Goal: Navigation & Orientation: Find specific page/section

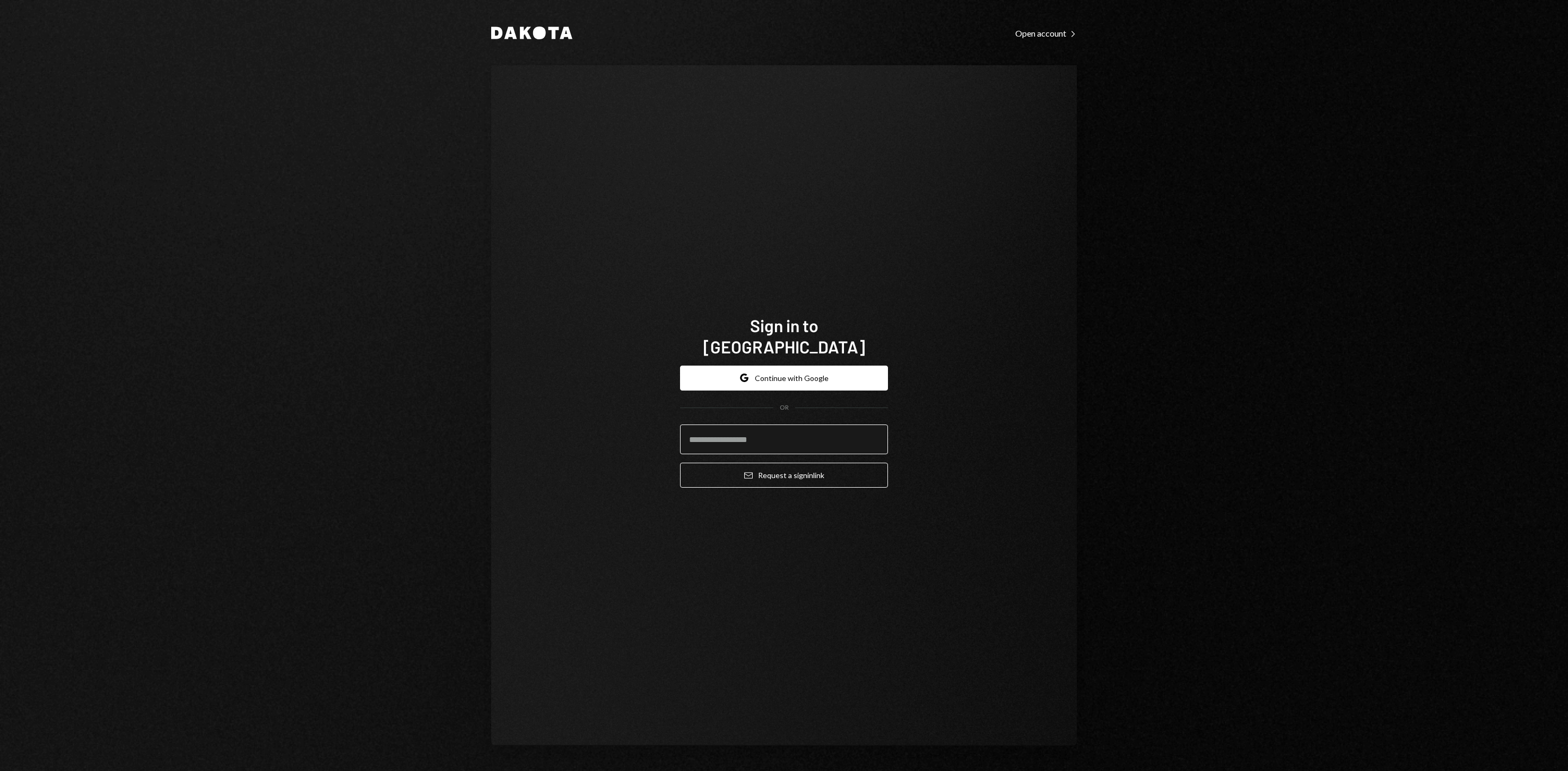
click at [757, 433] on input "email" at bounding box center [784, 439] width 208 height 30
click at [985, 445] on div "Sign in to [GEOGRAPHIC_DATA] Google Continue with Google OR Email Request a sig…" at bounding box center [784, 405] width 585 height 680
click at [966, 379] on div "Sign in to [GEOGRAPHIC_DATA] Google Continue with Google OR Email Request a sig…" at bounding box center [784, 405] width 585 height 680
click at [955, 393] on div "Sign in to [GEOGRAPHIC_DATA] Google Continue with Google OR Email Request a sig…" at bounding box center [784, 405] width 585 height 680
click at [945, 379] on div "Sign in to [GEOGRAPHIC_DATA] Google Continue with Google OR Email Request a sig…" at bounding box center [784, 405] width 585 height 680
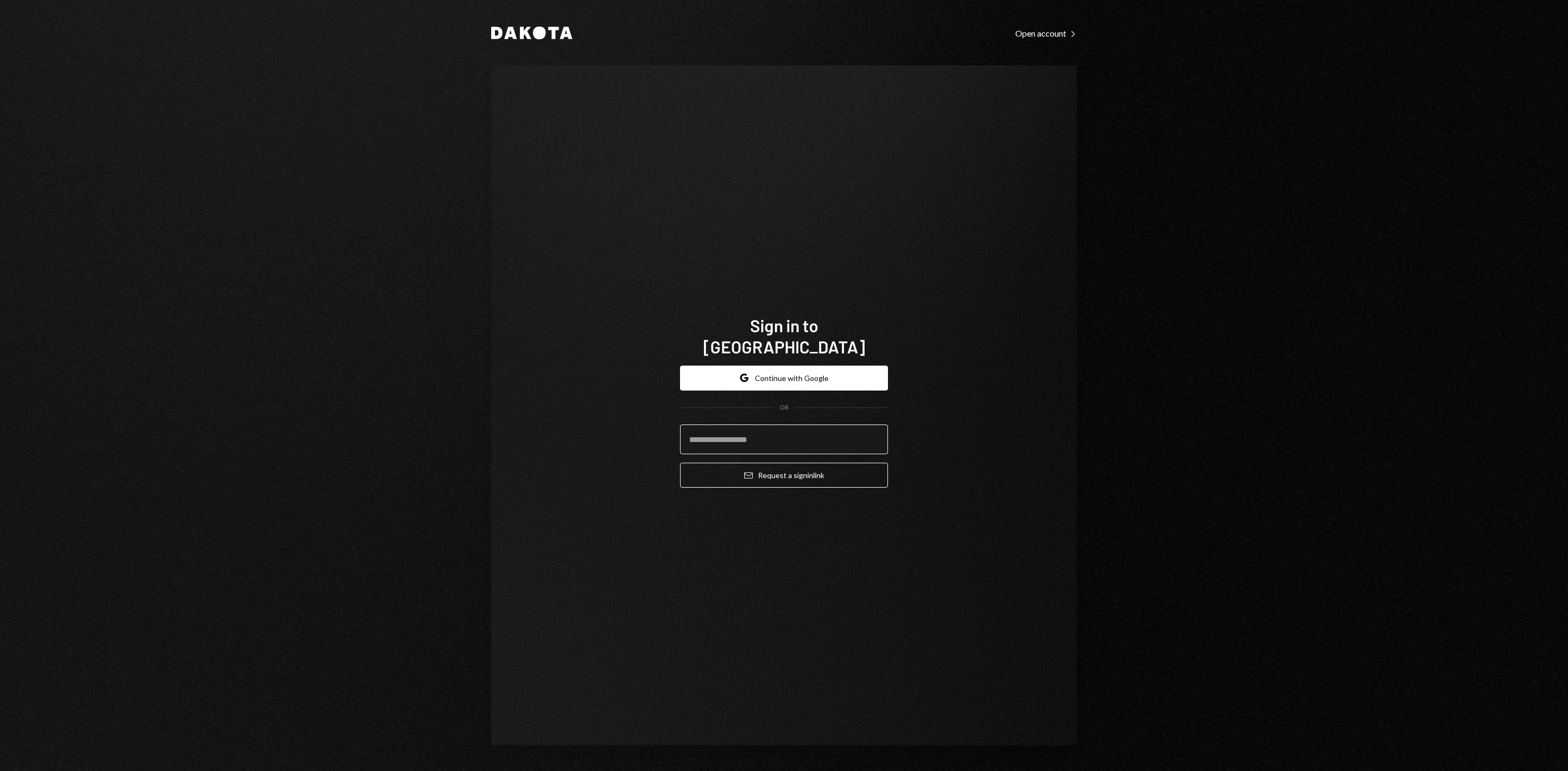
click at [769, 437] on input "email" at bounding box center [784, 439] width 208 height 30
type input "**********"
click at [785, 469] on button "Email Request a sign in link" at bounding box center [784, 475] width 208 height 25
type input "**********"
click at [800, 466] on button "Email Request a sign in link" at bounding box center [784, 475] width 208 height 25
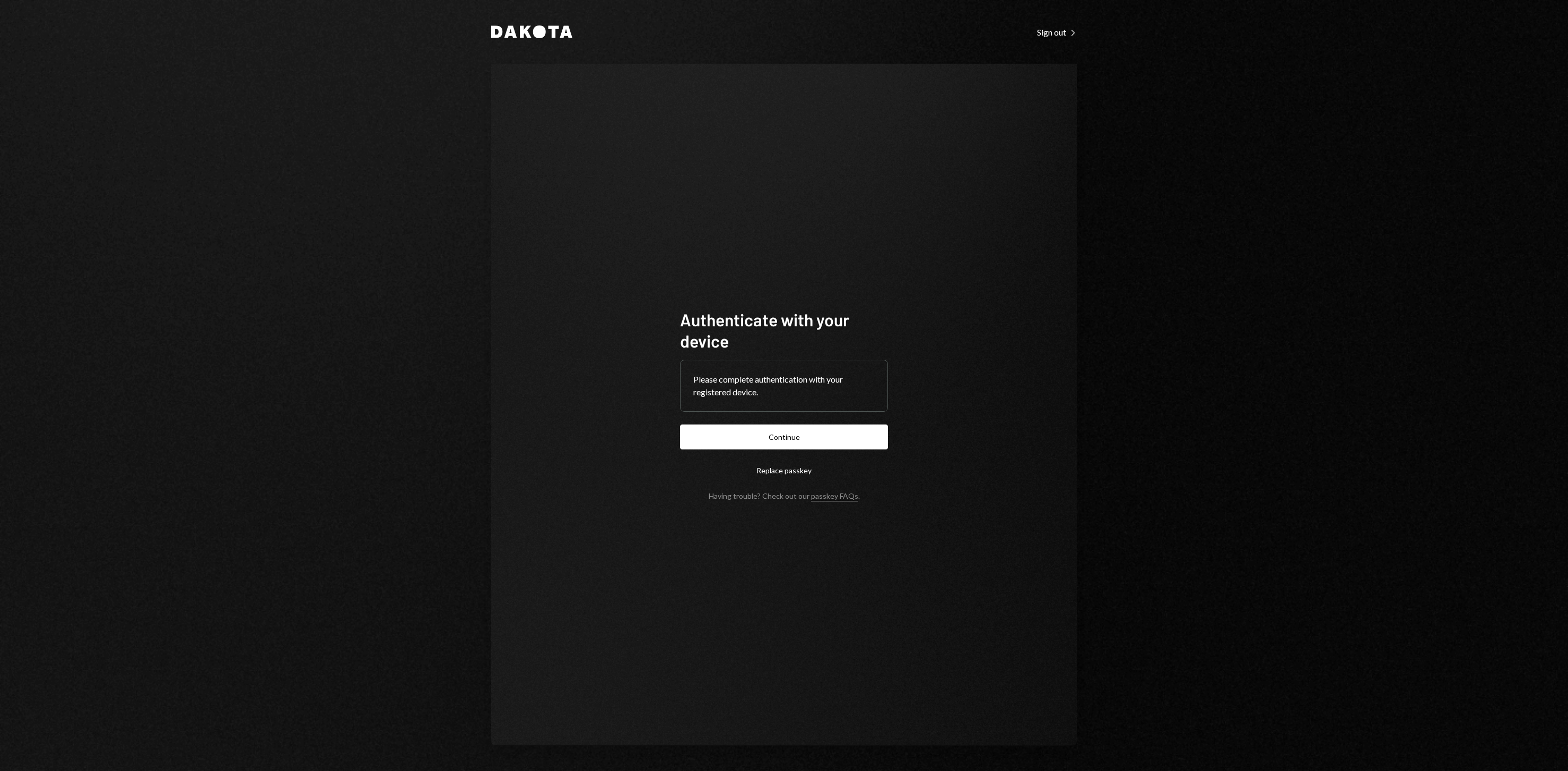
click at [858, 469] on button "Replace passkey" at bounding box center [784, 471] width 208 height 25
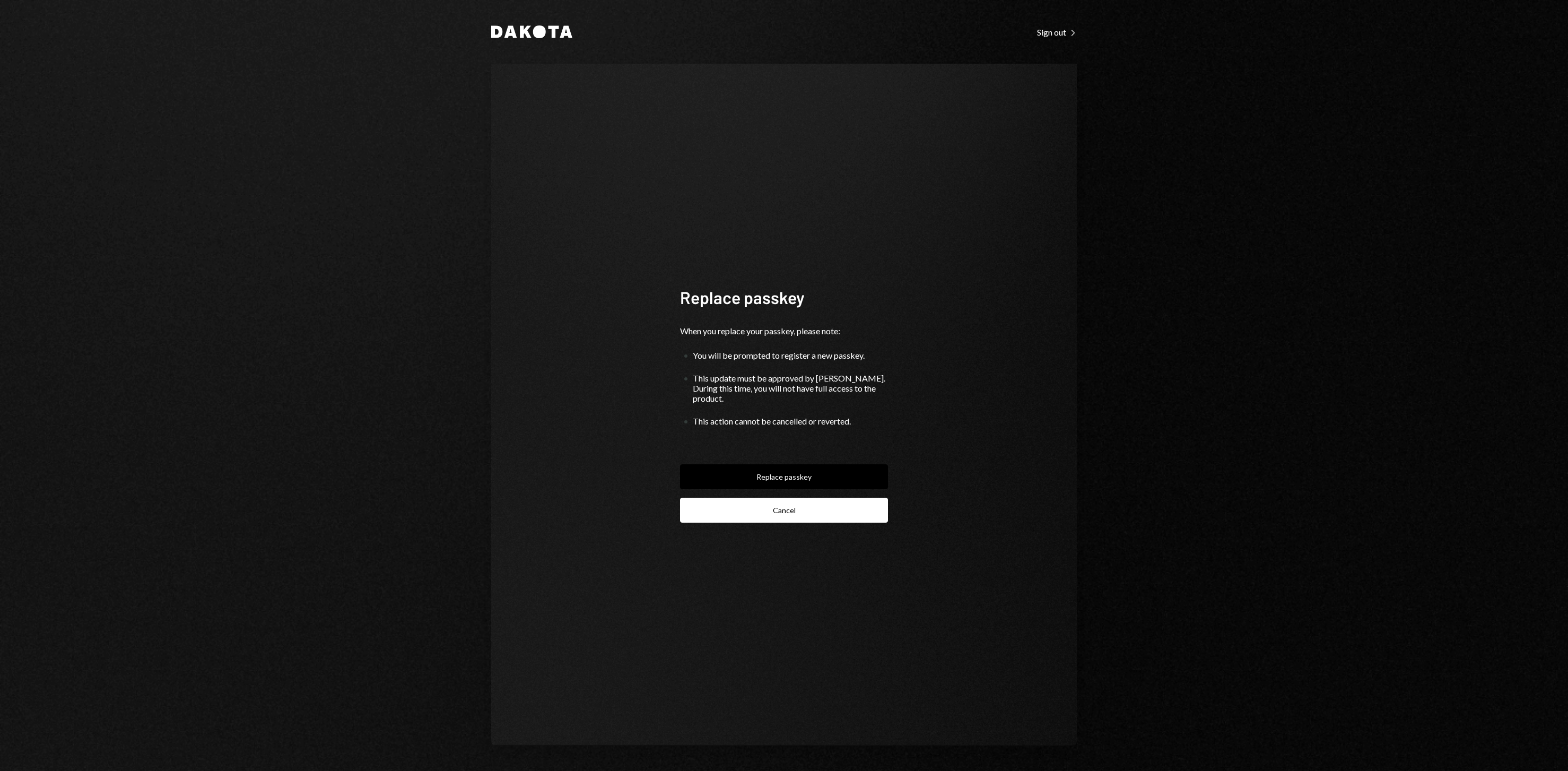
click at [802, 516] on button "Cancel" at bounding box center [784, 510] width 208 height 25
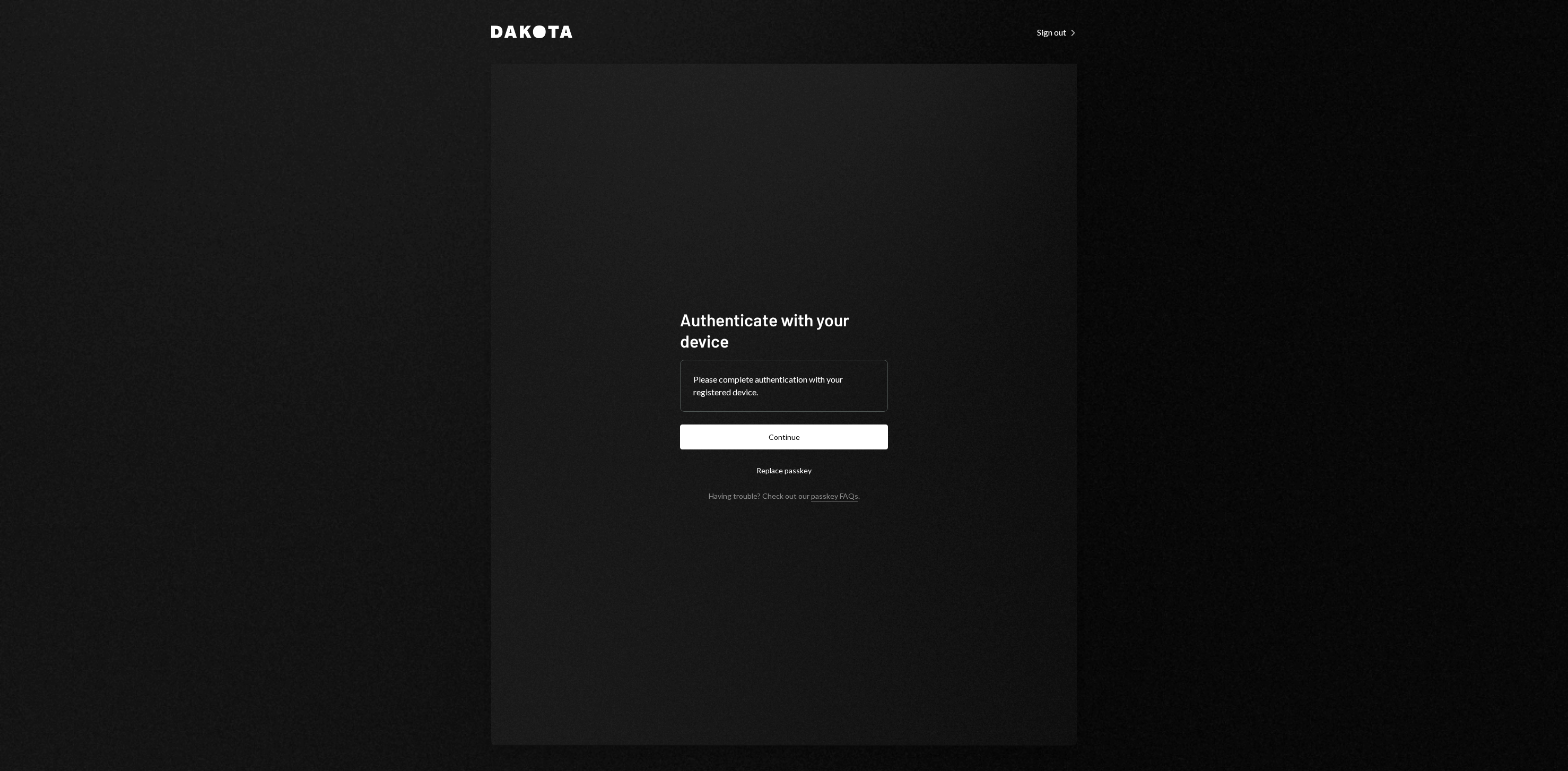
click at [796, 430] on button "Continue" at bounding box center [784, 437] width 208 height 25
click at [986, 457] on div "Authenticate with your device Please complete authentication with your register…" at bounding box center [784, 404] width 585 height 681
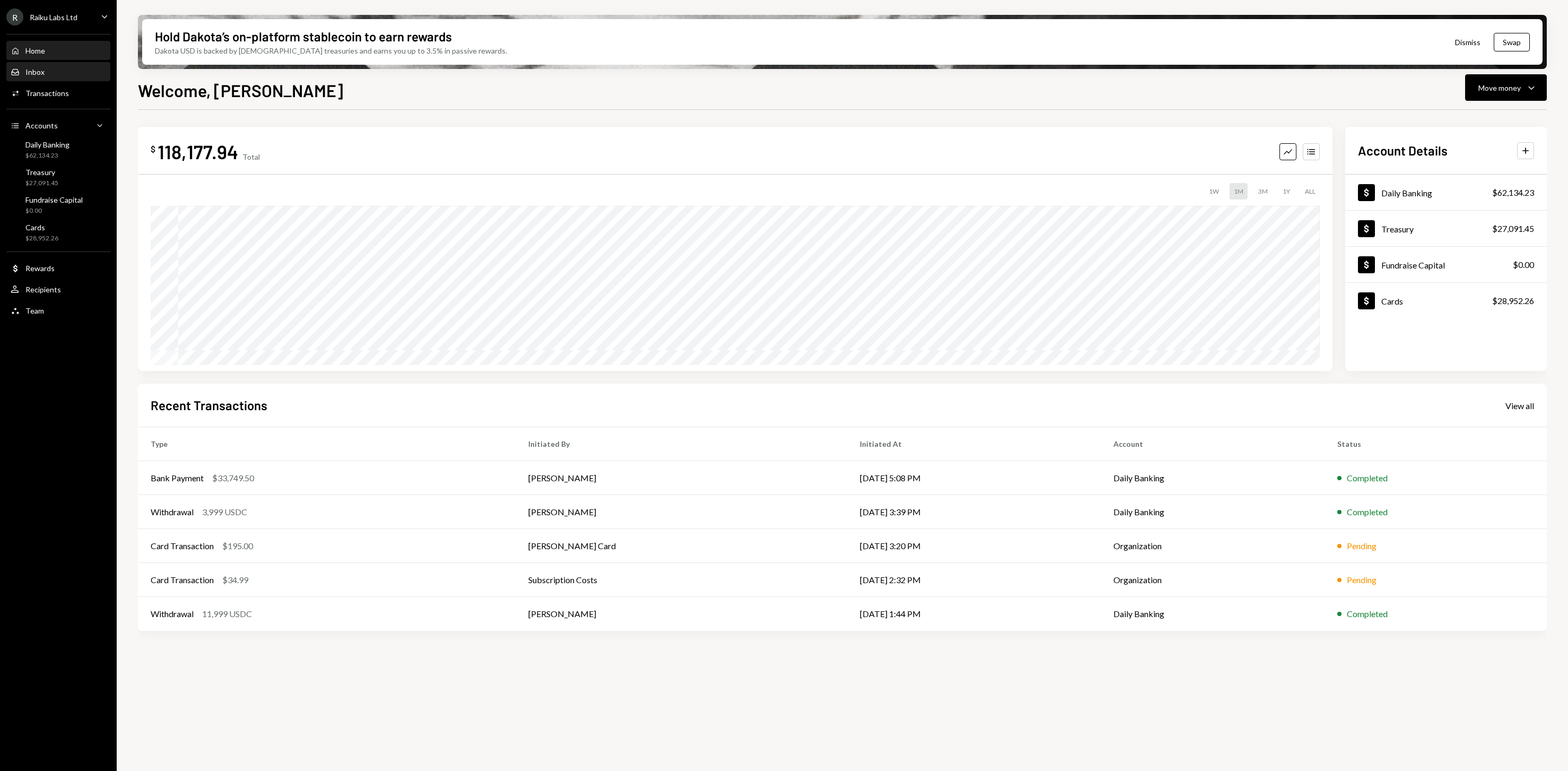
click at [45, 68] on div "Inbox Inbox" at bounding box center [58, 72] width 95 height 9
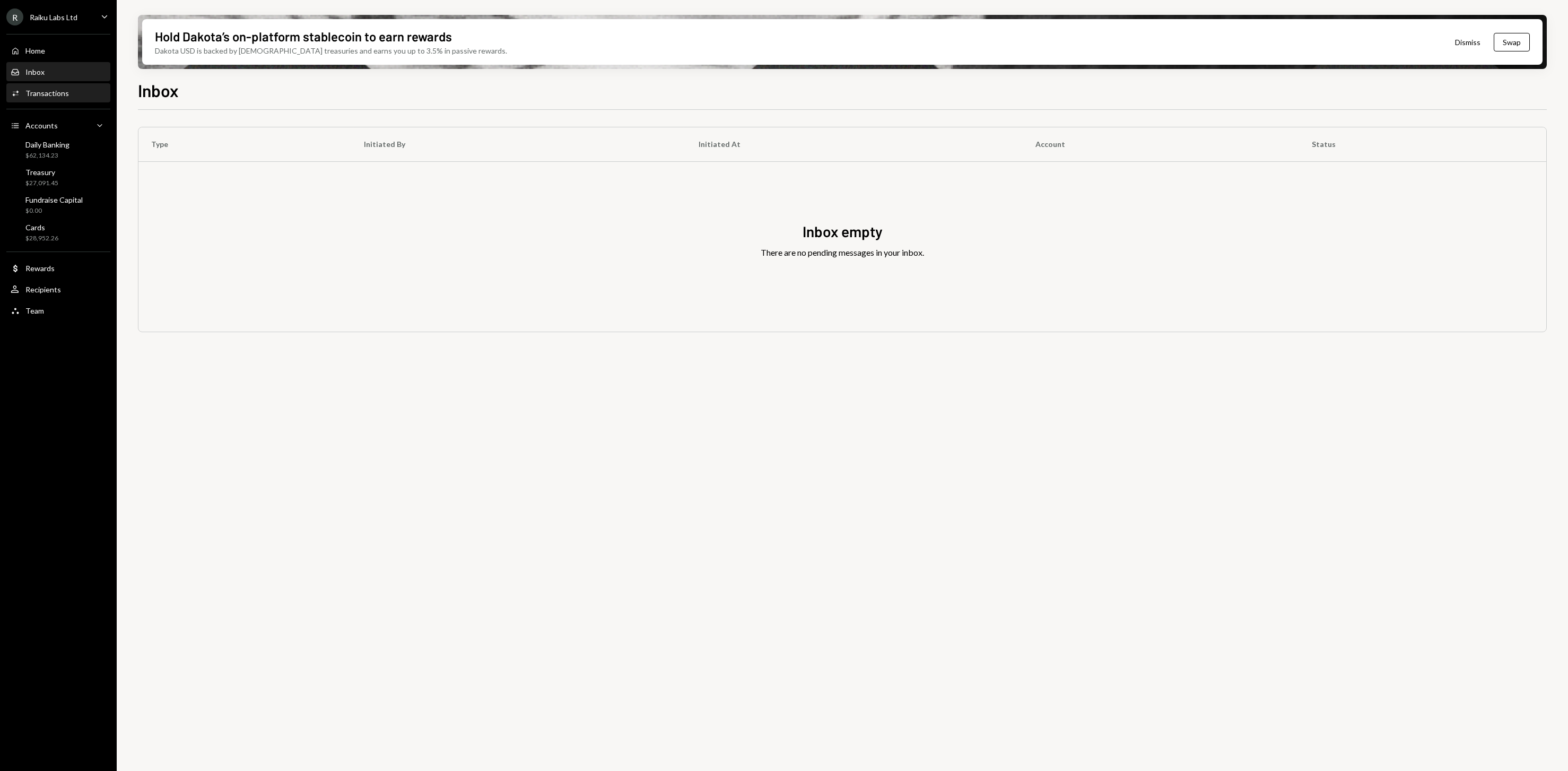
click at [47, 91] on div "Transactions" at bounding box center [47, 93] width 44 height 9
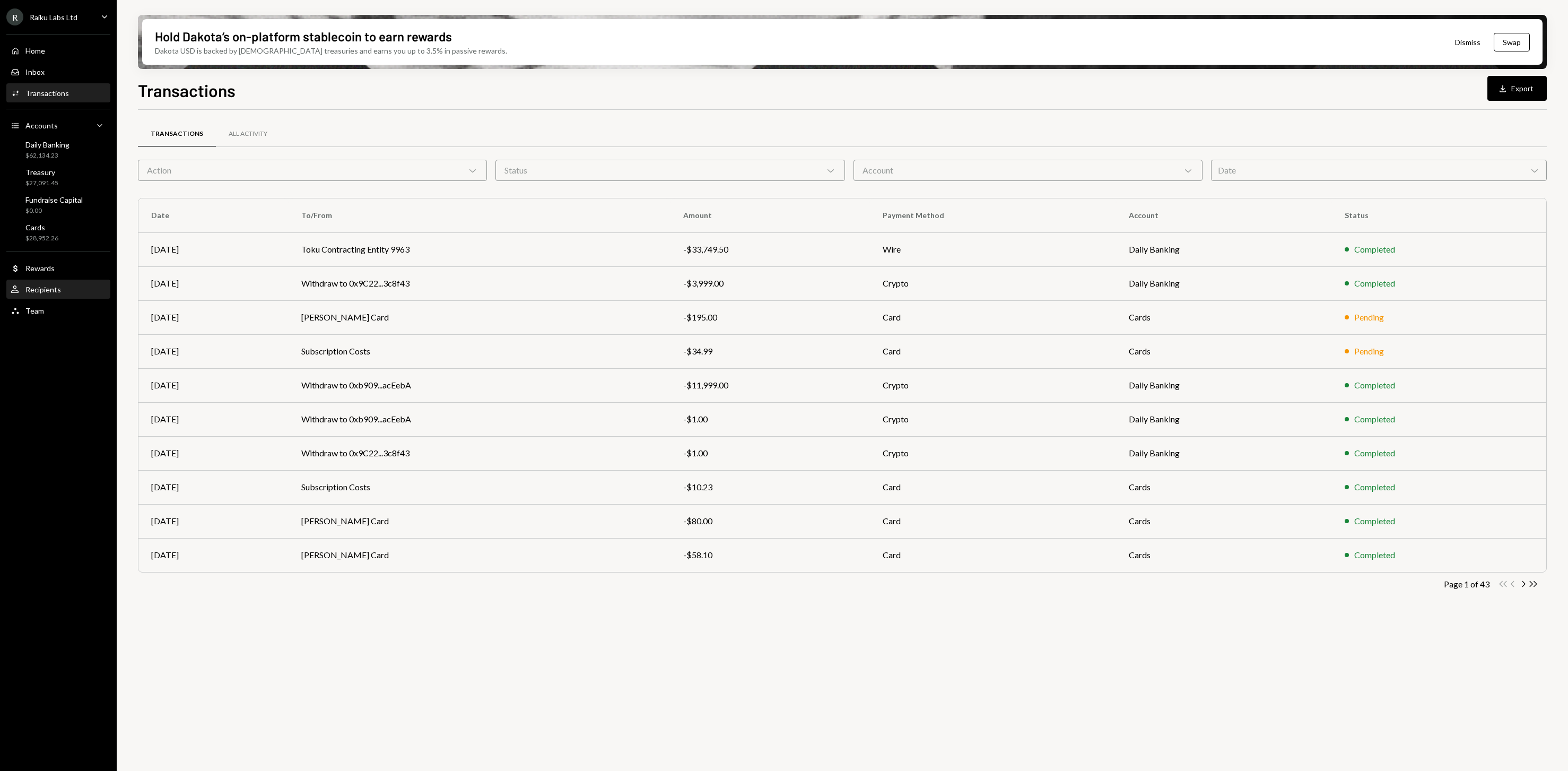
click at [38, 286] on div "Recipients" at bounding box center [43, 290] width 35 height 9
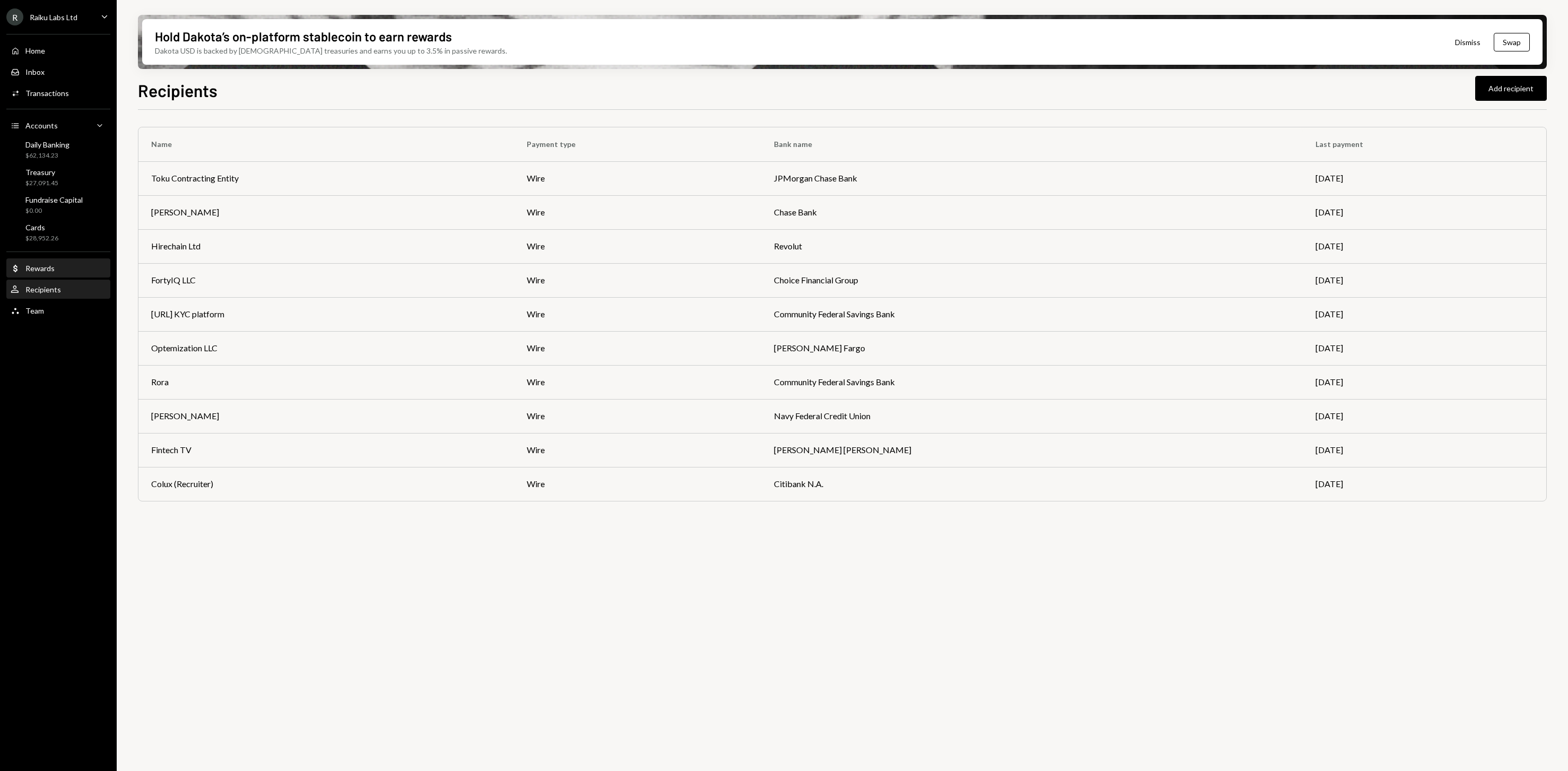
click at [49, 271] on div "Rewards" at bounding box center [40, 268] width 29 height 9
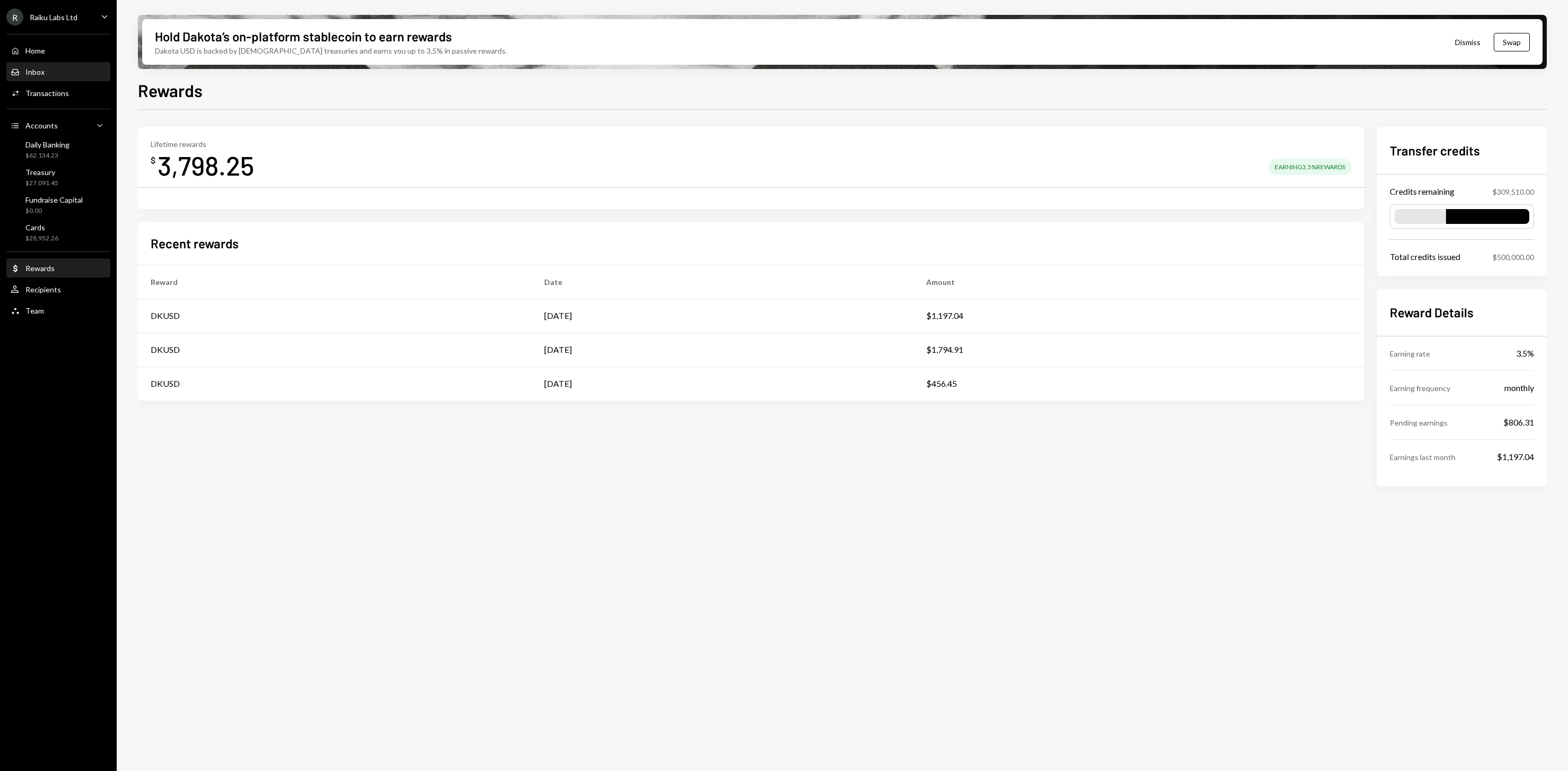
click at [47, 64] on div "Inbox Inbox" at bounding box center [58, 72] width 95 height 18
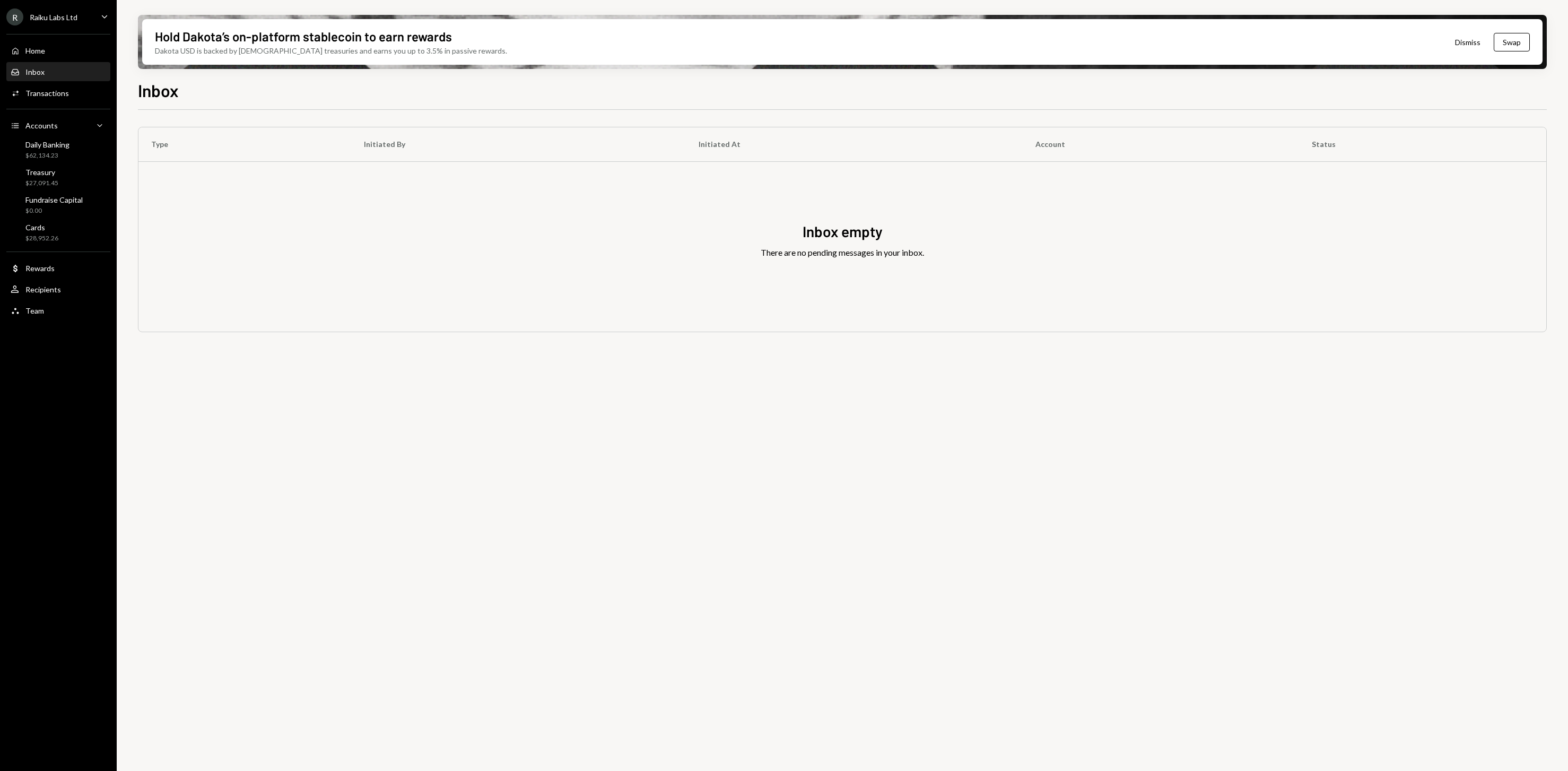
click at [774, 413] on div "Type Initiated By Initiated At Account Status Inbox empty There are no pending …" at bounding box center [842, 446] width 1408 height 673
click at [680, 158] on th "Initiated By" at bounding box center [518, 144] width 335 height 34
click at [669, 423] on div "Type Initiated By Initiated At Account Status Inbox empty There are no pending …" at bounding box center [842, 446] width 1408 height 673
click at [697, 488] on div "Type Initiated By Initiated At Account Status Inbox empty There are no pending …" at bounding box center [842, 446] width 1408 height 673
click at [699, 489] on div "Type Initiated By Initiated At Account Status Inbox empty There are no pending …" at bounding box center [842, 446] width 1408 height 673
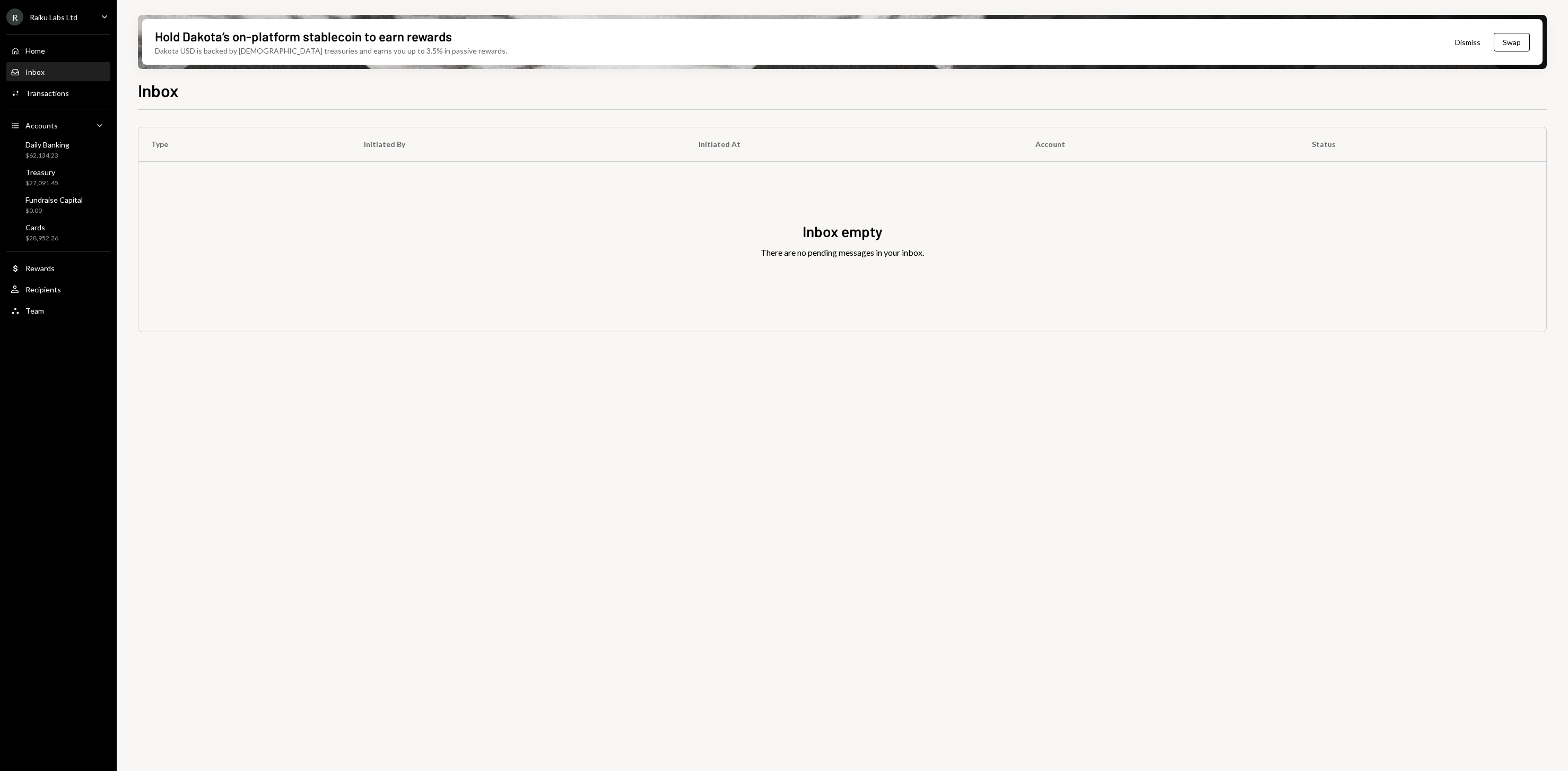
click at [793, 461] on div "Type Initiated By Initiated At Account Status Inbox empty There are no pending …" at bounding box center [842, 446] width 1408 height 673
click at [337, 421] on div "Type Initiated By Initiated At Account Status Inbox empty There are no pending …" at bounding box center [842, 446] width 1408 height 673
click at [824, 238] on div "Inbox empty" at bounding box center [842, 232] width 80 height 21
click at [824, 238] on div "Inbox empty" at bounding box center [842, 232] width 80 height 21
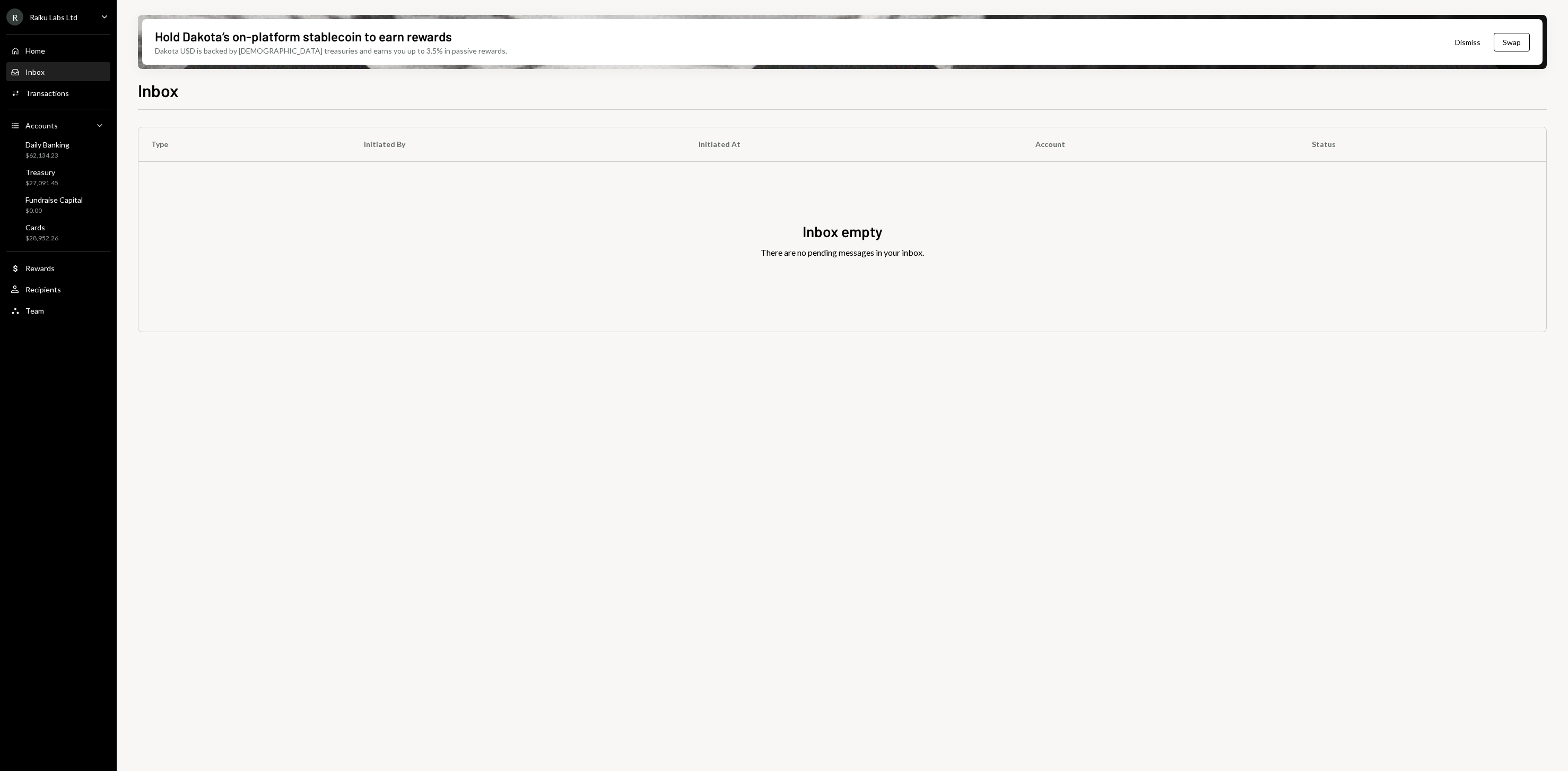
click at [895, 254] on div "There are no pending messages in your inbox." at bounding box center [842, 252] width 163 height 13
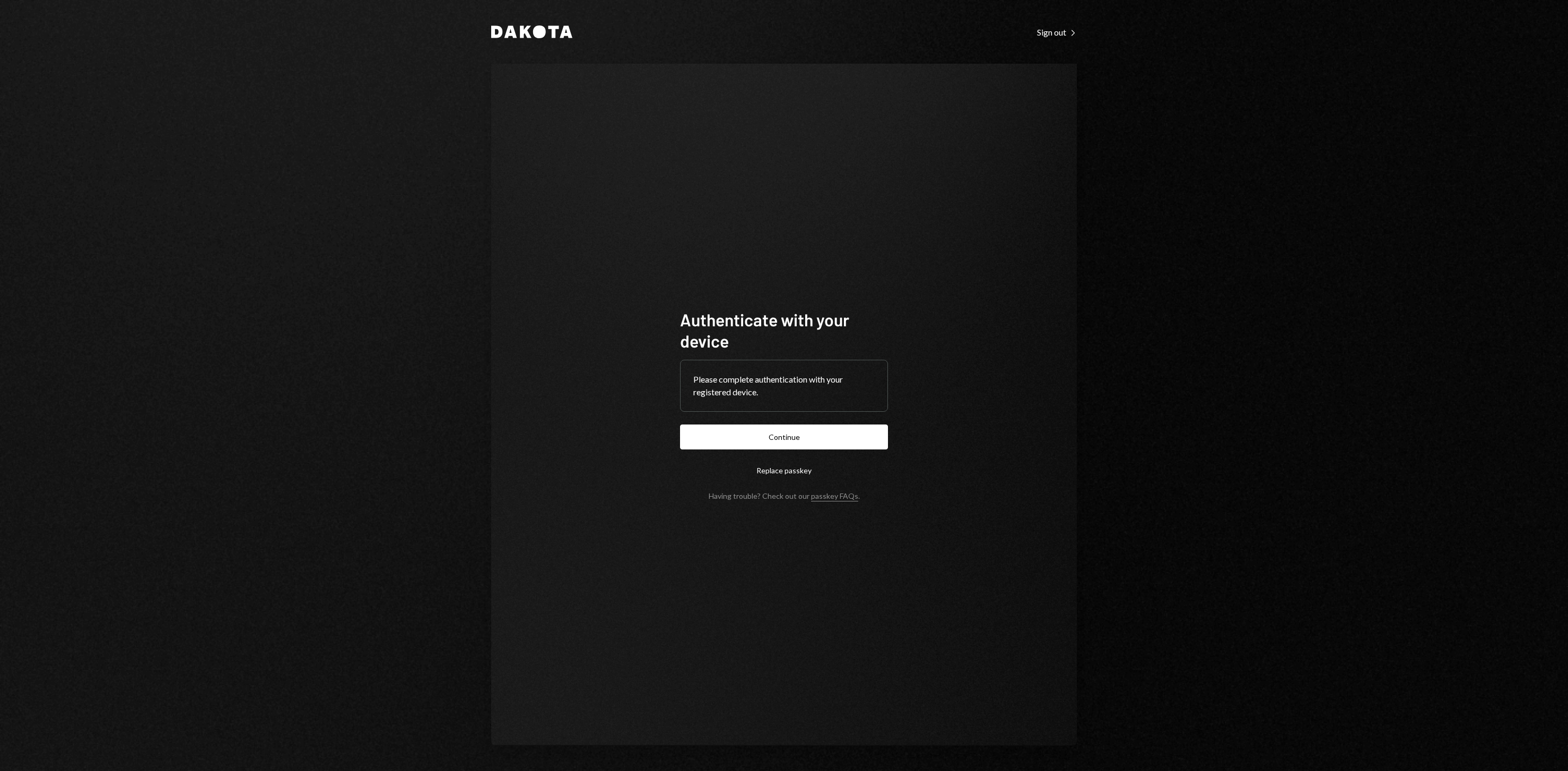
click at [938, 274] on div "Authenticate with your device Please complete authentication with your register…" at bounding box center [784, 404] width 585 height 681
click at [814, 448] on button "Continue" at bounding box center [784, 437] width 208 height 25
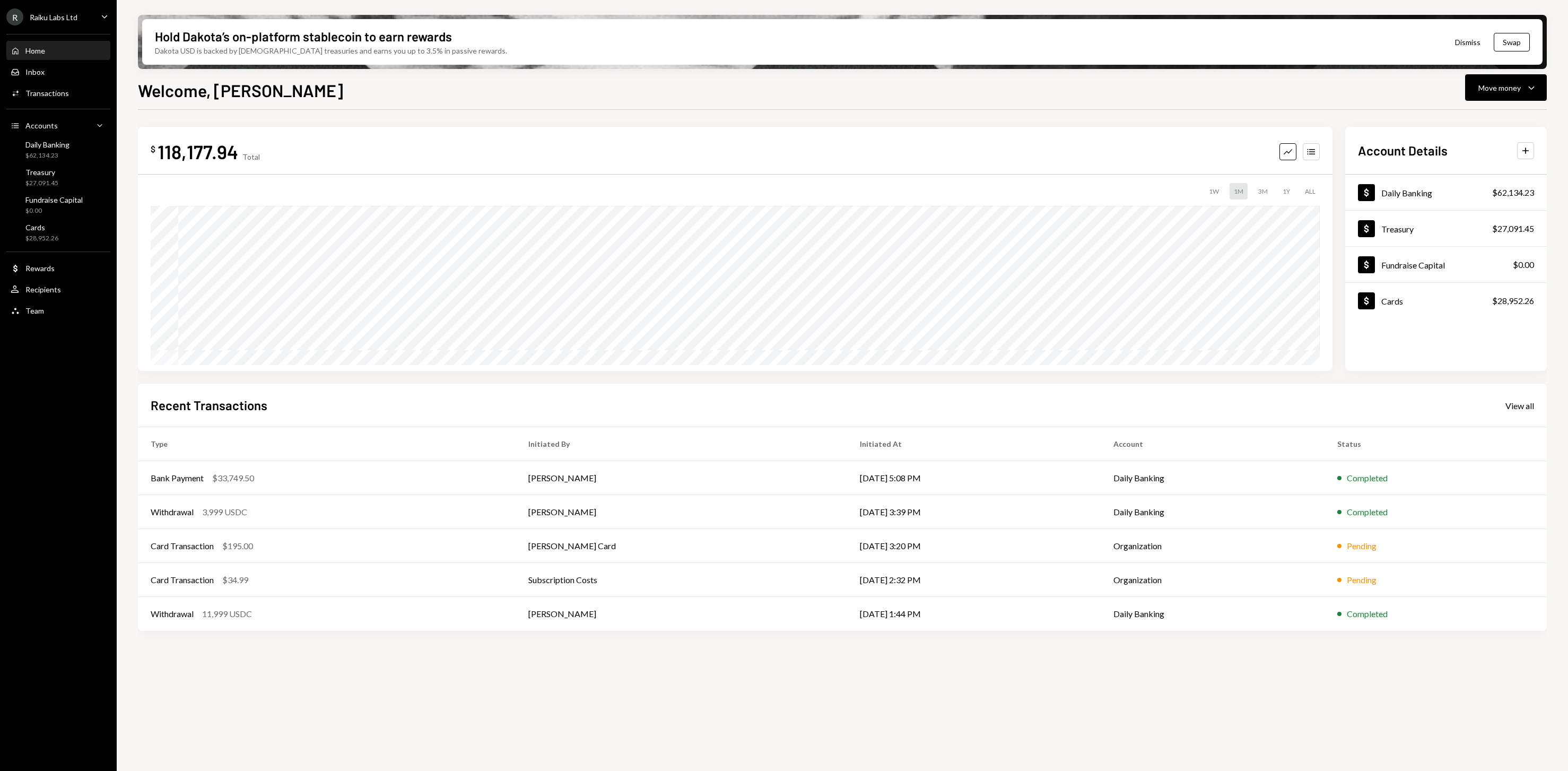
click at [101, 9] on div "R Raiku Labs Ltd Caret Down" at bounding box center [58, 16] width 117 height 17
click at [576, 153] on div "$ 118,177.94 Total Graph Accounts" at bounding box center [735, 151] width 1169 height 24
